Goal: Transaction & Acquisition: Purchase product/service

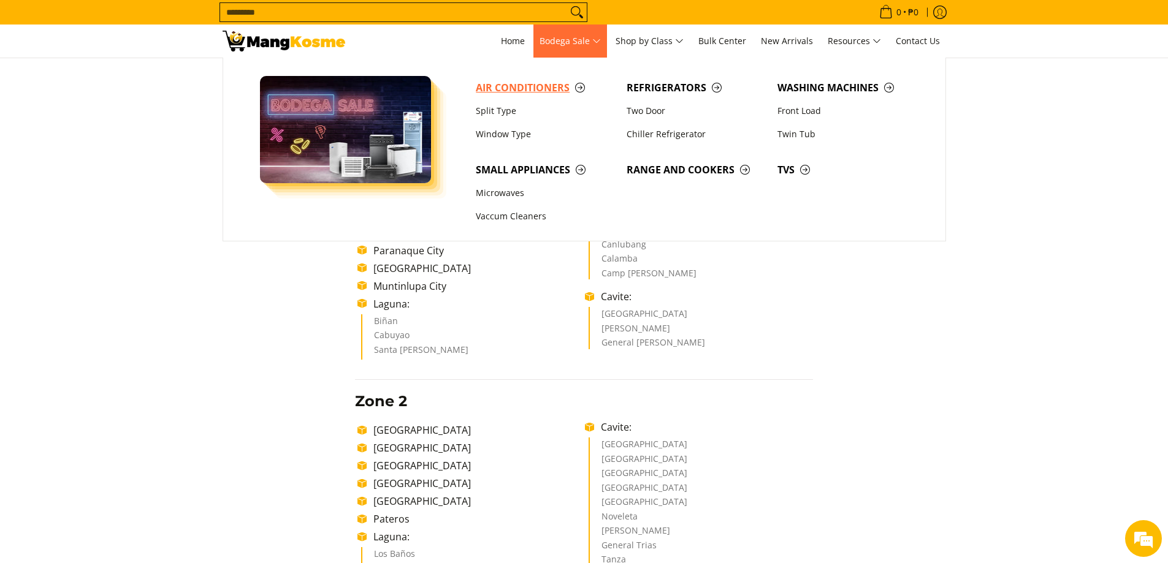
click at [538, 84] on span "Air Conditioners" at bounding box center [545, 87] width 139 height 15
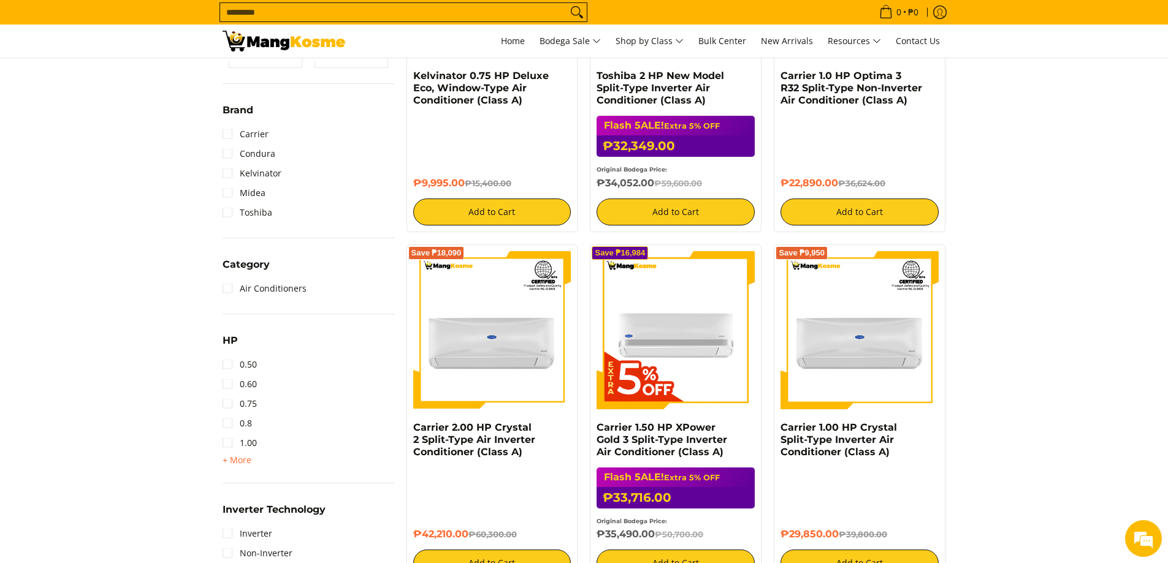
scroll to position [245, 0]
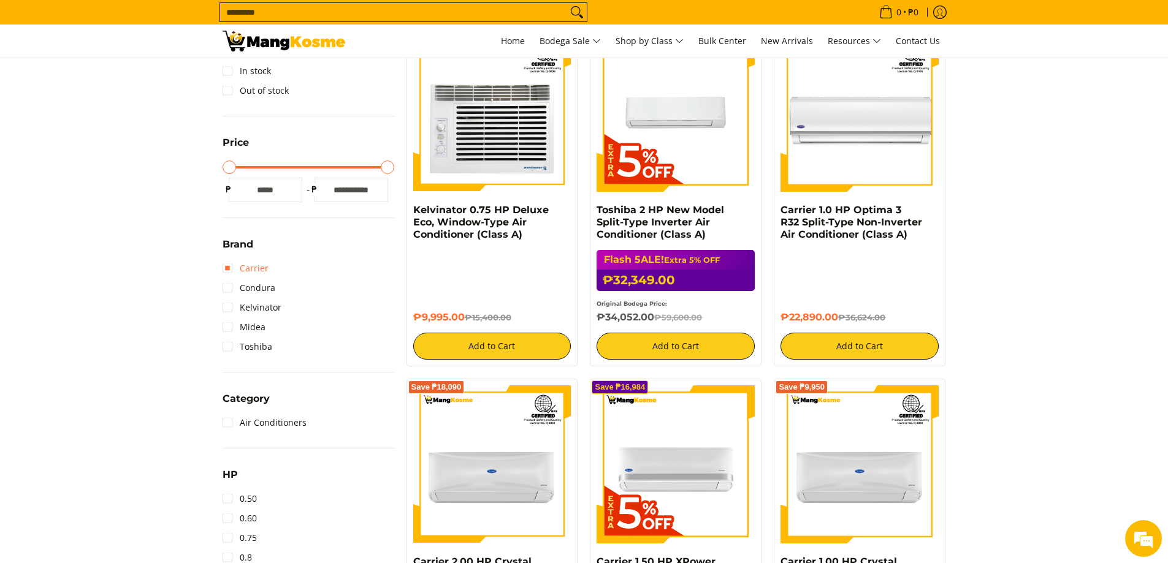
click at [227, 269] on link "Carrier" at bounding box center [246, 269] width 46 height 20
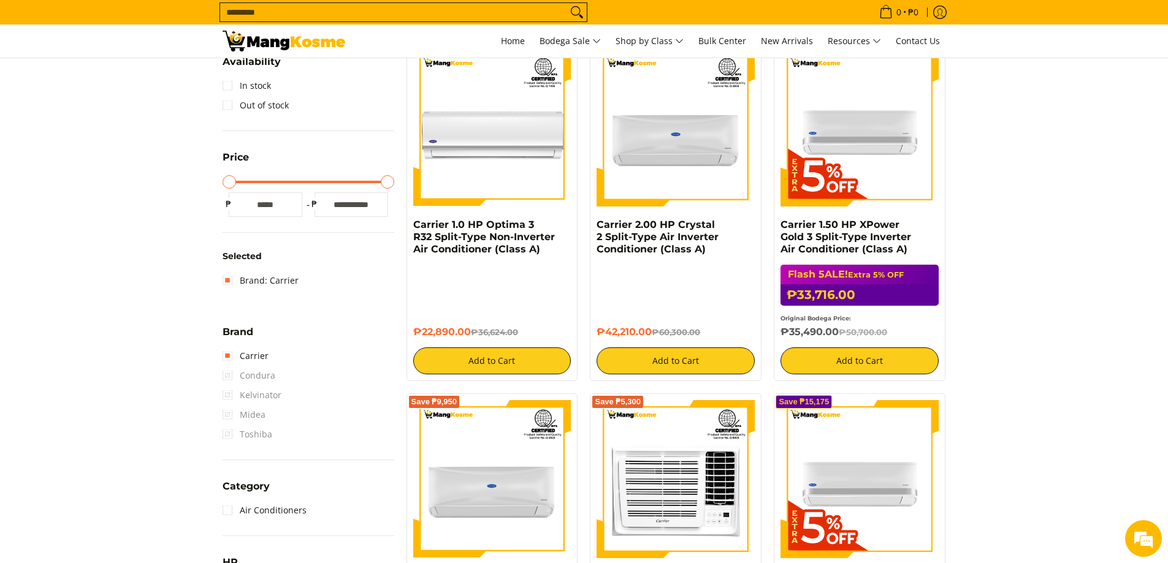
scroll to position [408, 0]
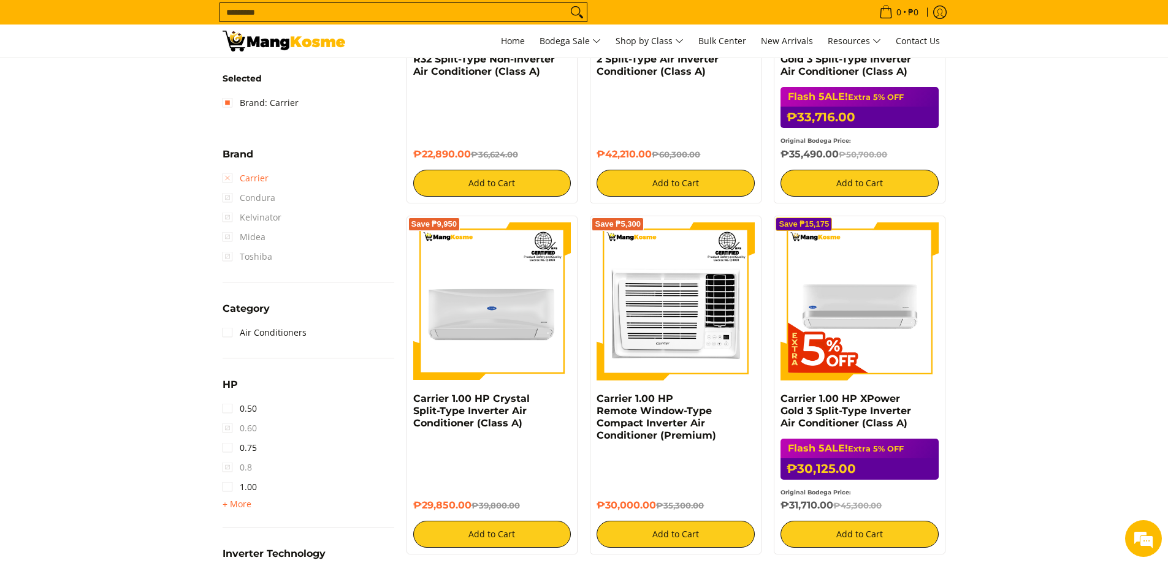
click at [229, 176] on link "Carrier" at bounding box center [246, 179] width 46 height 20
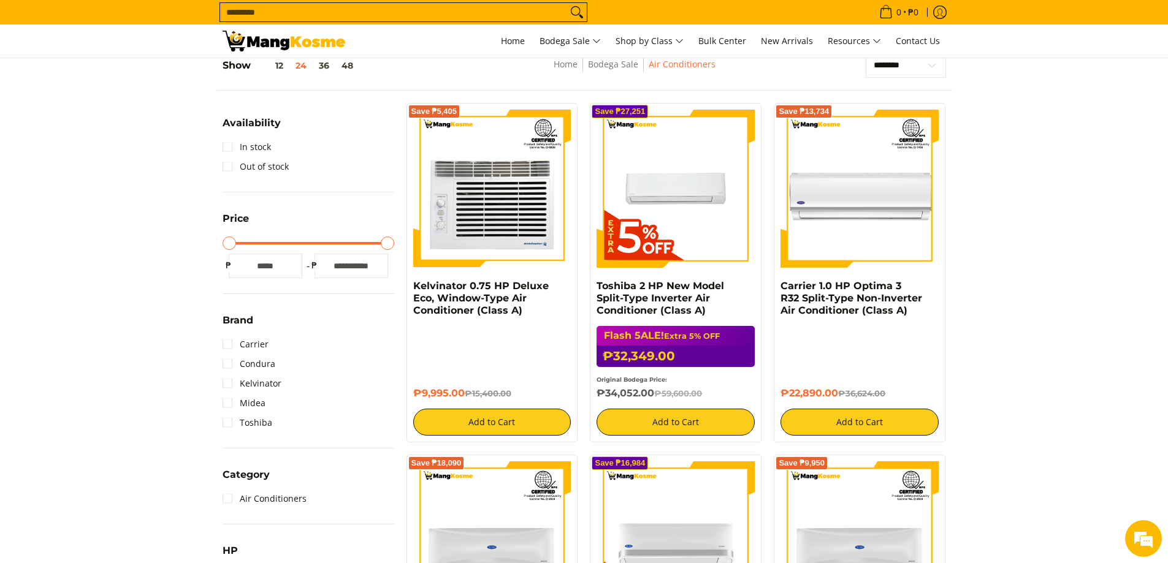
scroll to position [163, 0]
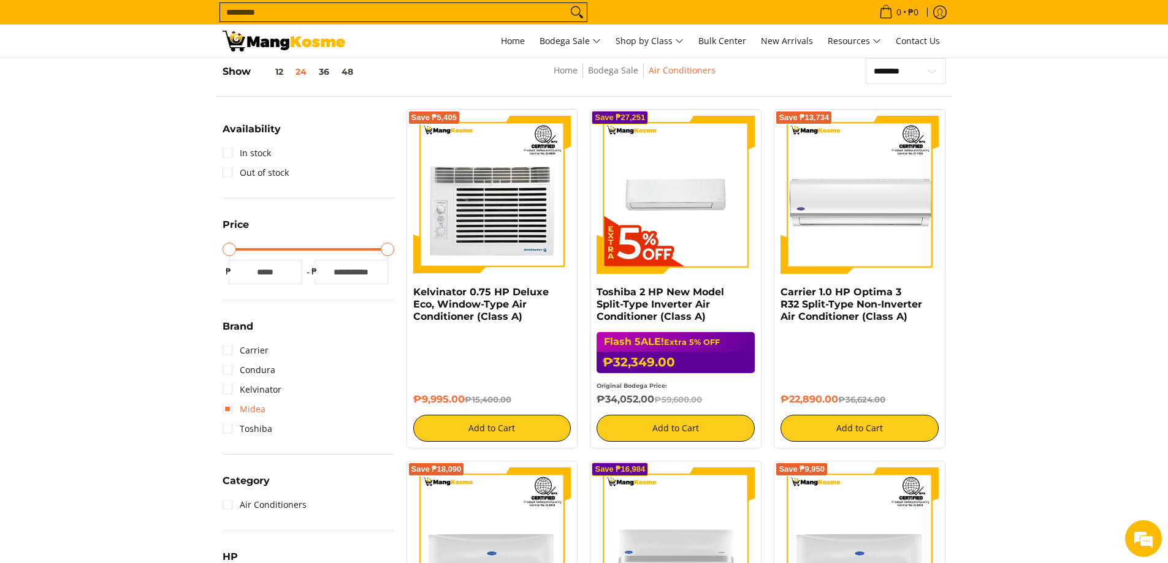
click at [242, 406] on link "Midea" at bounding box center [244, 410] width 43 height 20
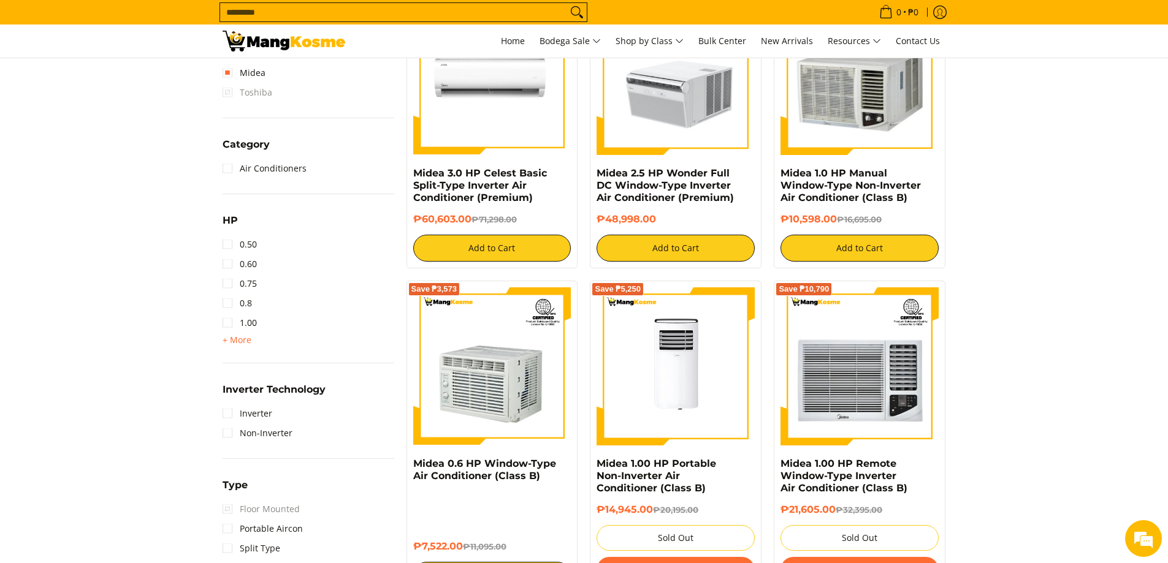
scroll to position [470, 0]
